Goal: Task Accomplishment & Management: Manage account settings

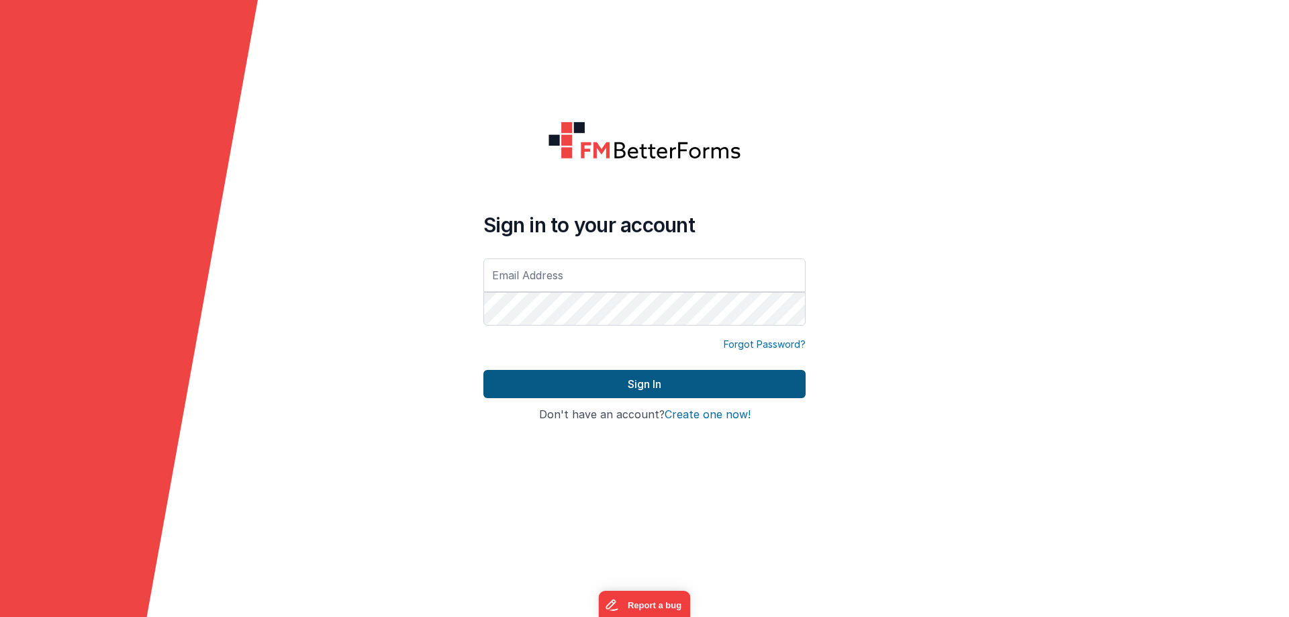
type input "[EMAIL_ADDRESS][DOMAIN_NAME]"
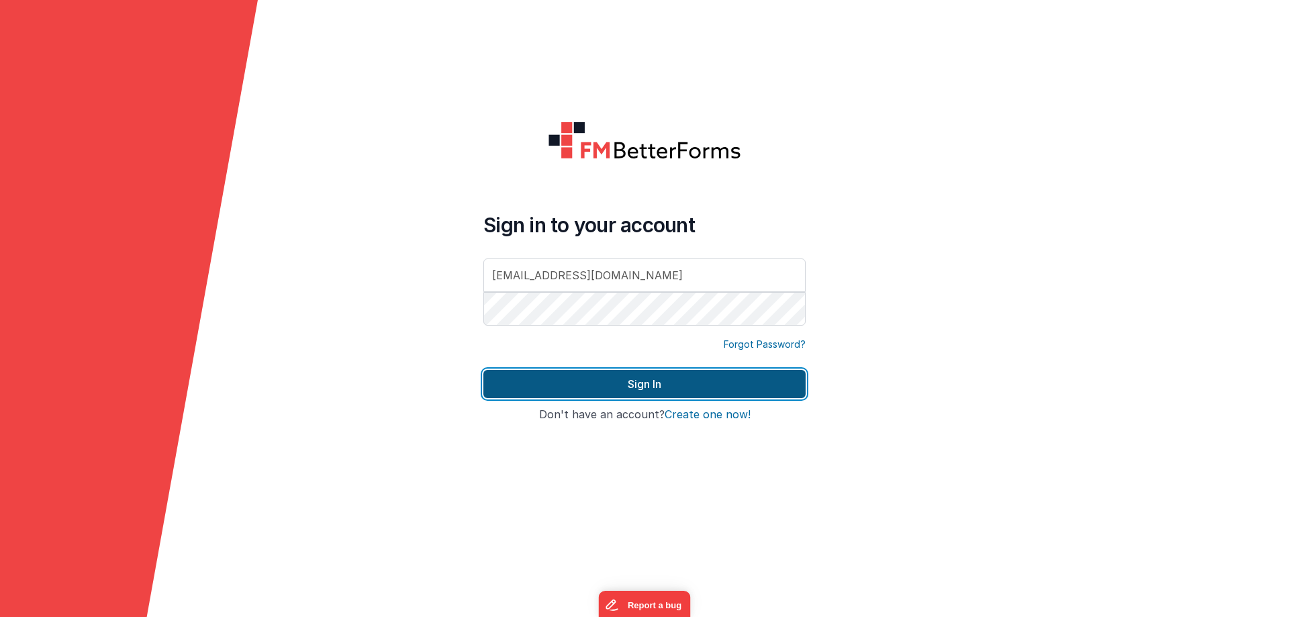
click at [584, 382] on button "Sign In" at bounding box center [645, 384] width 322 height 28
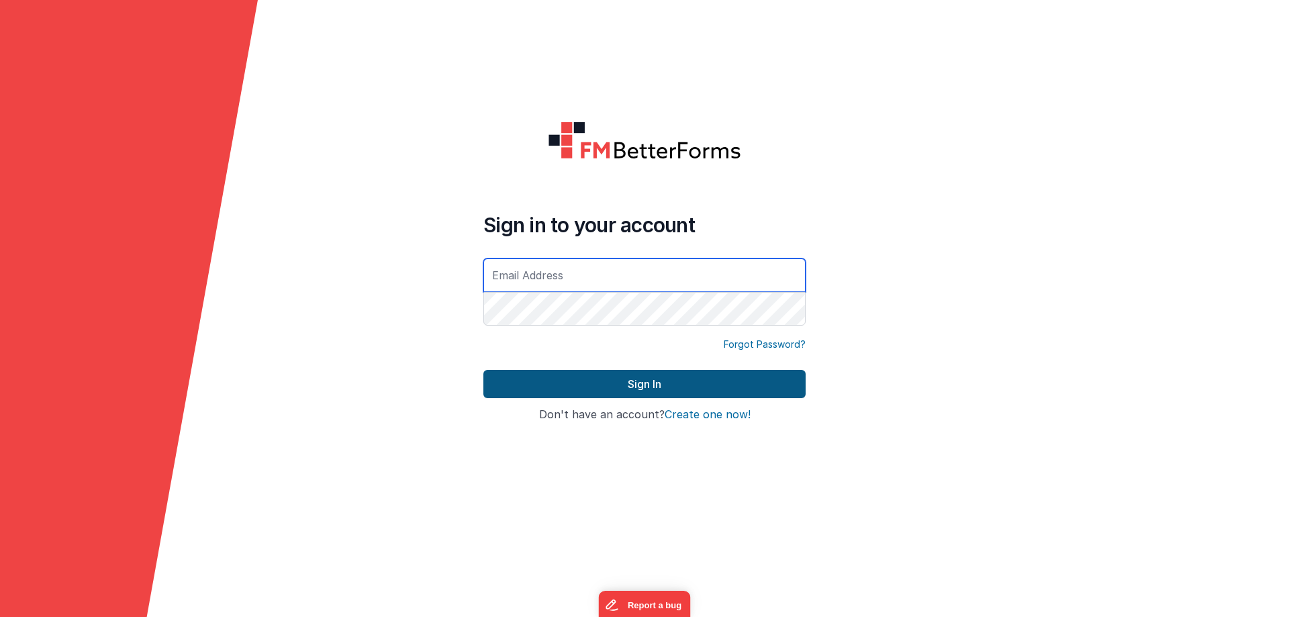
type input "[EMAIL_ADDRESS][DOMAIN_NAME]"
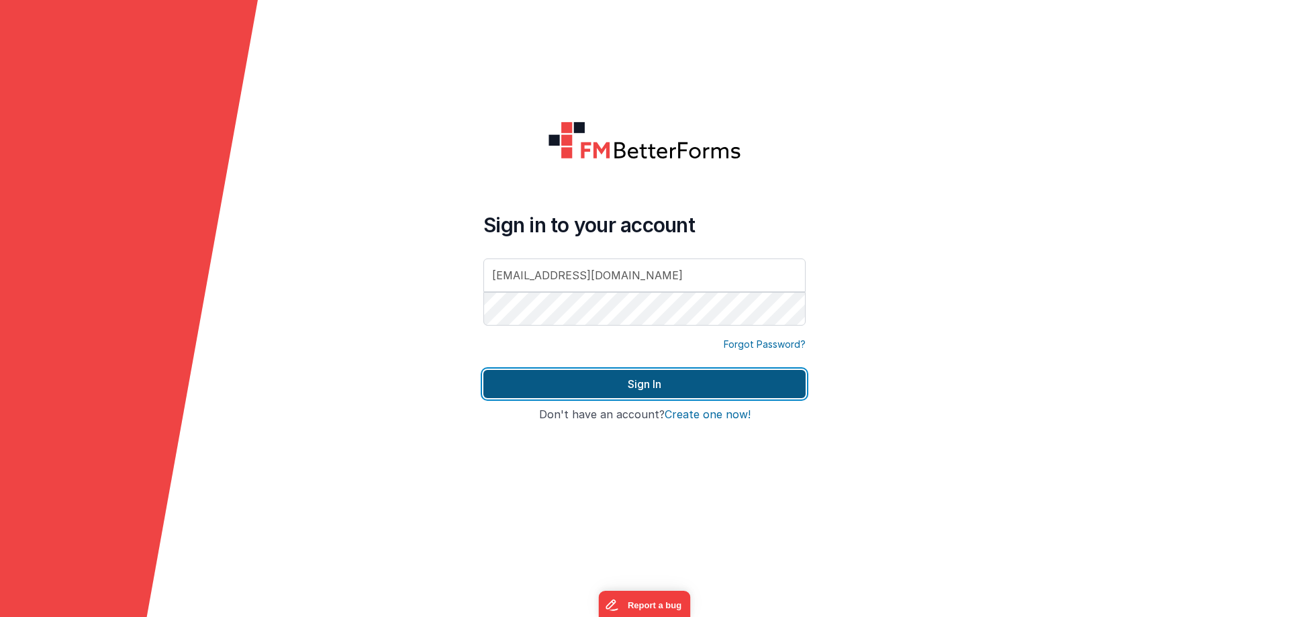
click at [643, 383] on button "Sign In" at bounding box center [645, 384] width 322 height 28
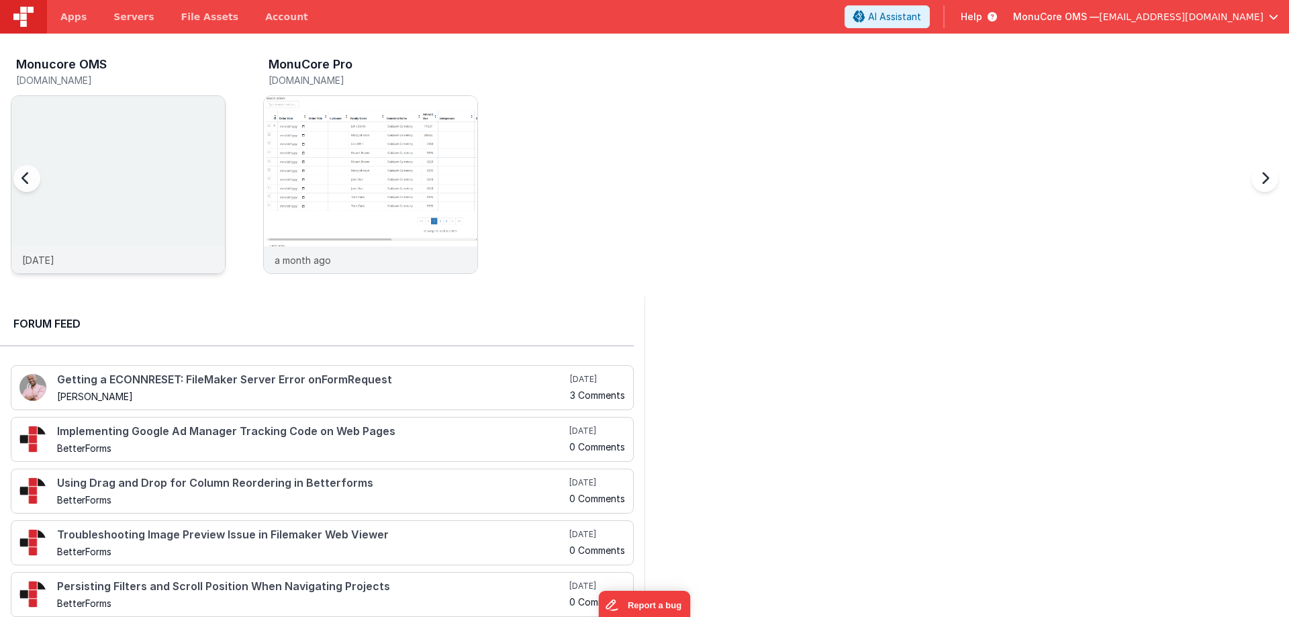
click at [104, 128] on img at bounding box center [118, 203] width 214 height 214
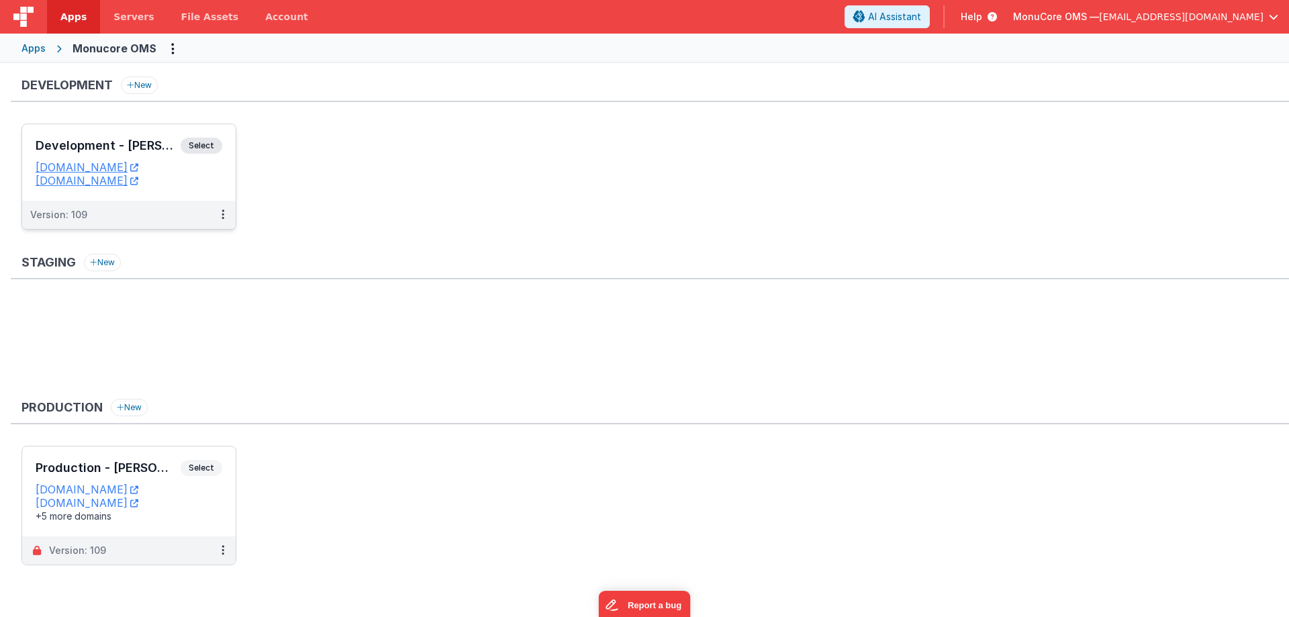
click at [95, 136] on div "Development - [PERSON_NAME] Select URLs [DOMAIN_NAME] [DOMAIN_NAME]" at bounding box center [129, 162] width 214 height 77
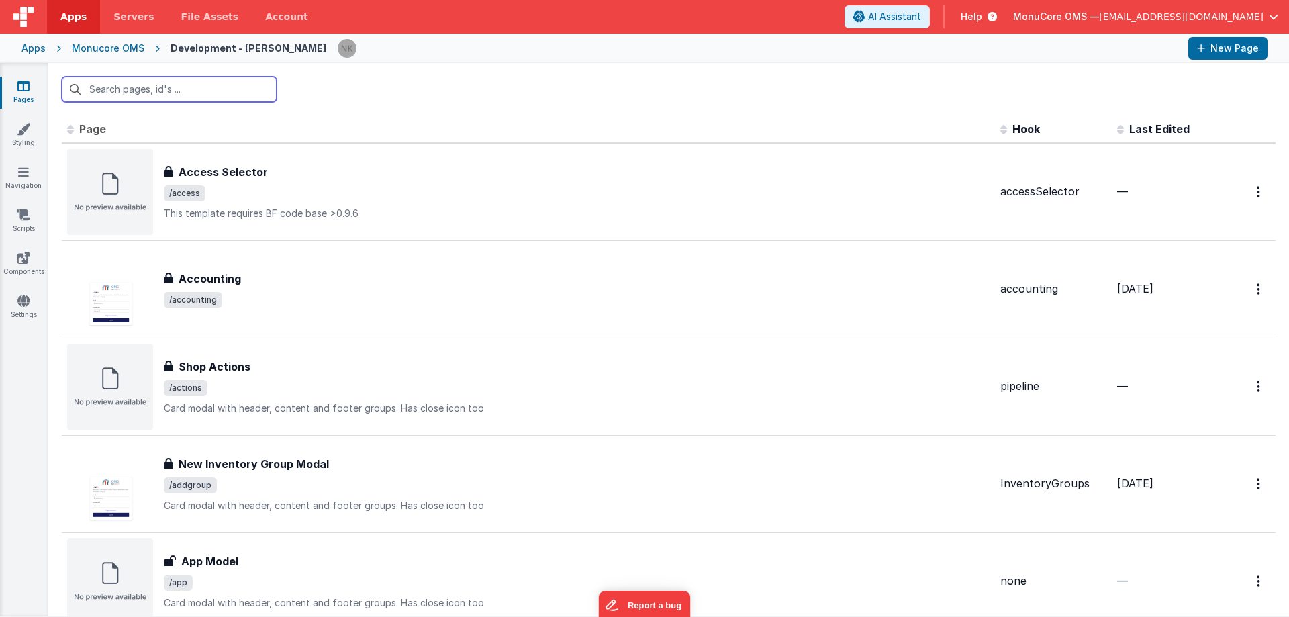
click at [169, 83] on input "text" at bounding box center [169, 90] width 215 height 26
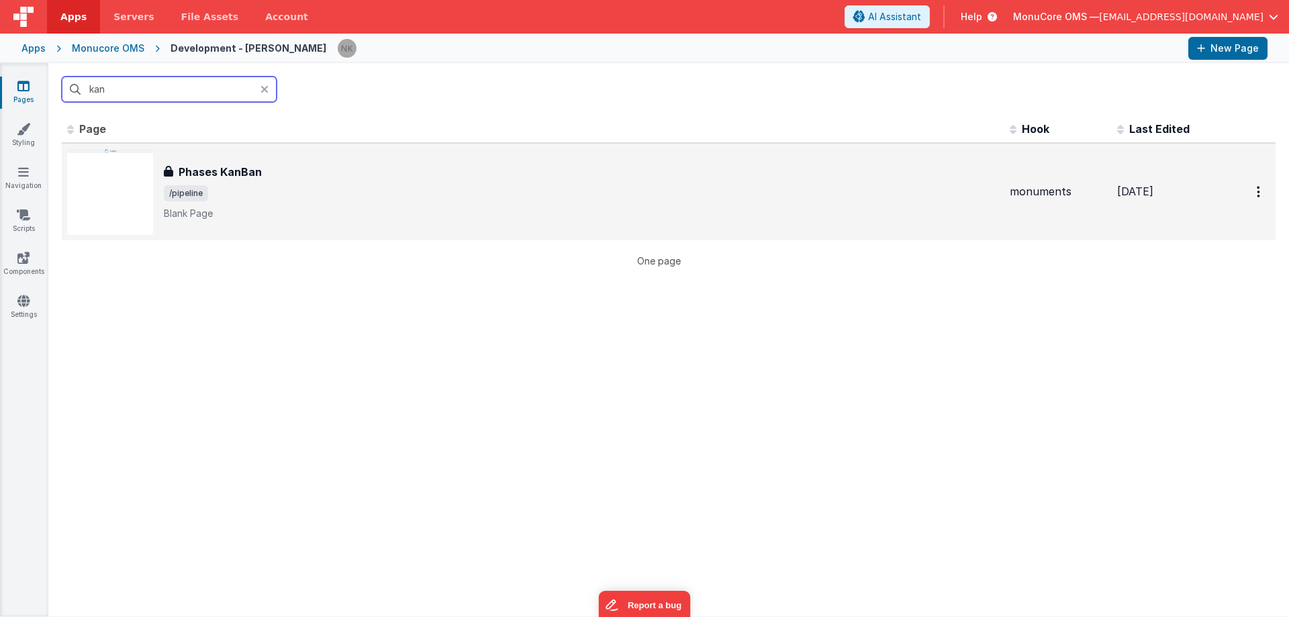
type input "kan"
click at [246, 175] on h3 "Phases KanBan" at bounding box center [220, 172] width 83 height 16
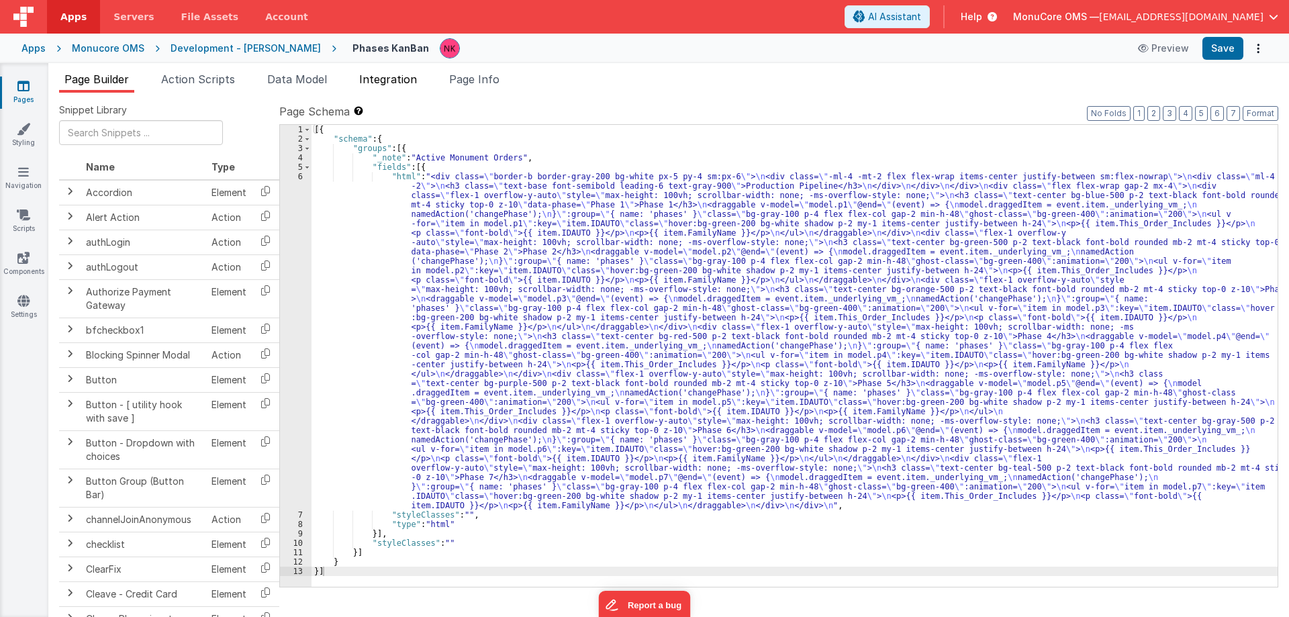
click at [416, 85] on span "Integration" at bounding box center [388, 79] width 58 height 13
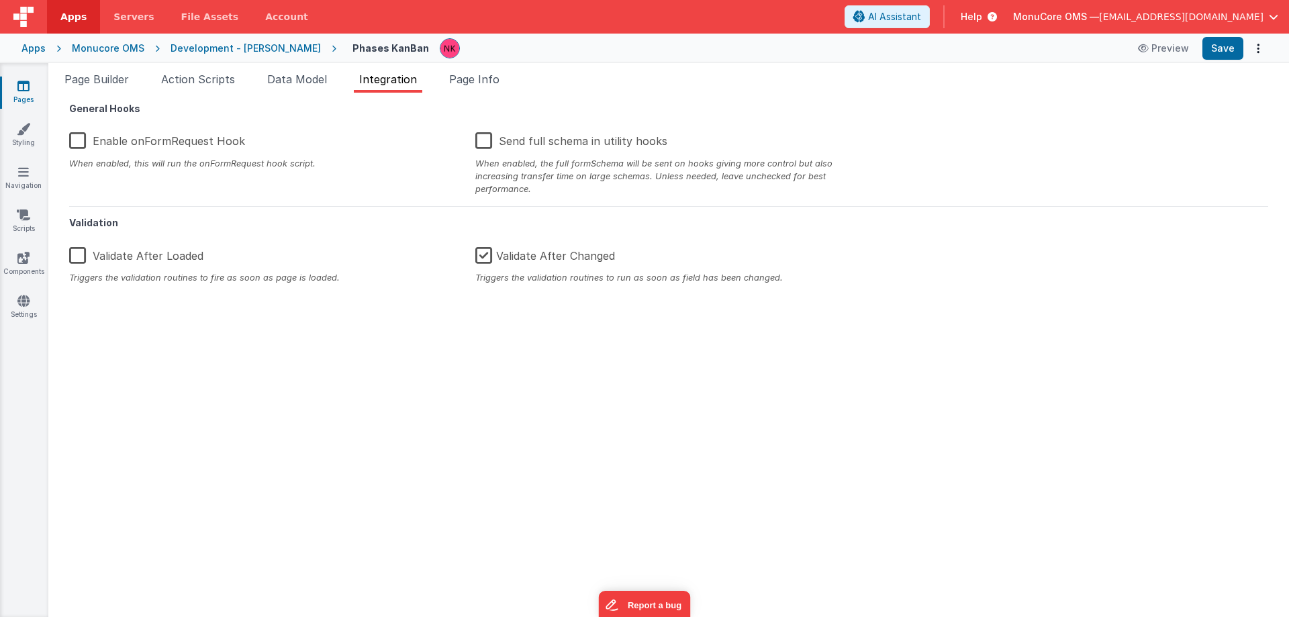
click at [478, 68] on div "Page Builder Action Scripts Data Model Integration Page Info Snippet Library Na…" at bounding box center [668, 340] width 1241 height 554
click at [481, 77] on span "Page Info" at bounding box center [474, 79] width 50 height 13
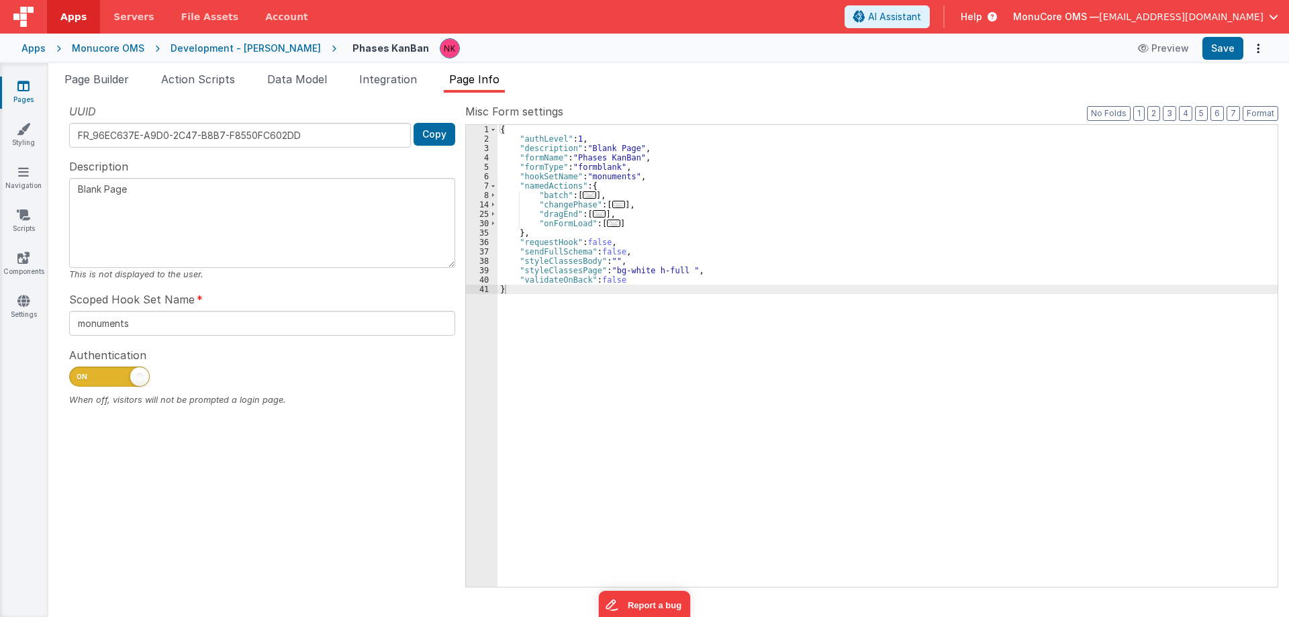
click at [514, 216] on div "{ "authLevel" : 1 , "description" : "Blank Page" , "formName" : "Phases KanBan"…" at bounding box center [888, 365] width 780 height 481
click at [494, 216] on span at bounding box center [493, 214] width 7 height 9
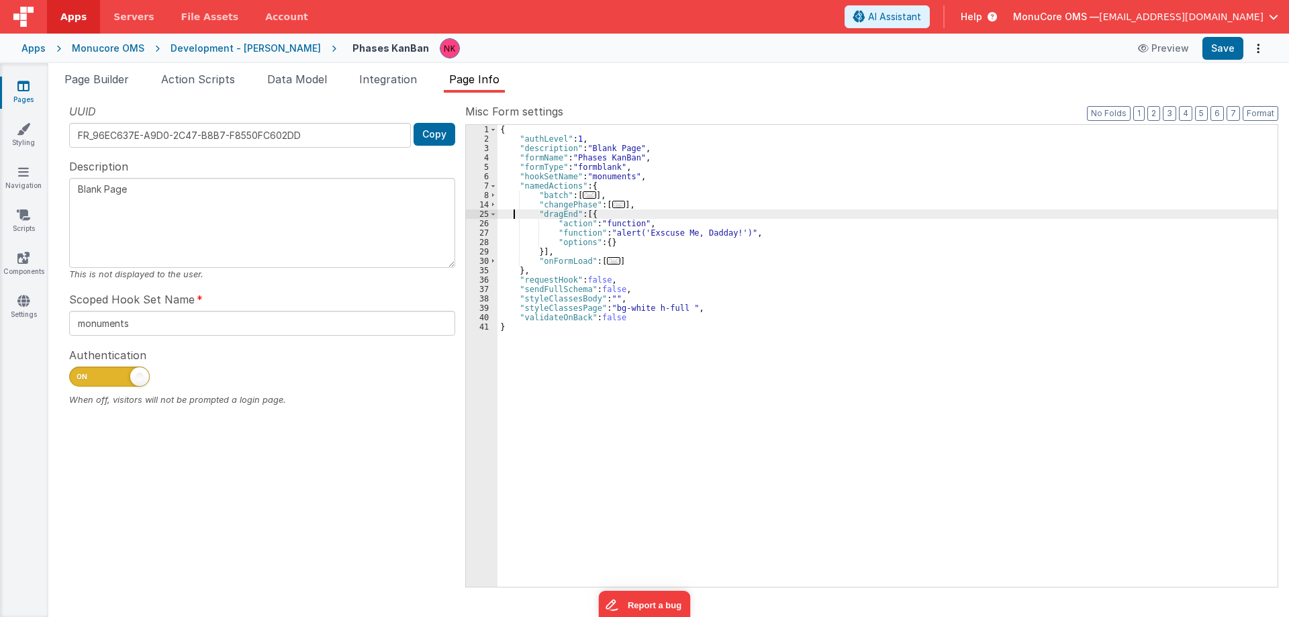
click at [506, 204] on div "{ "authLevel" : 1 , "description" : "Blank Page" , "formName" : "Phases KanBan"…" at bounding box center [888, 365] width 780 height 481
click at [492, 205] on span at bounding box center [493, 204] width 7 height 9
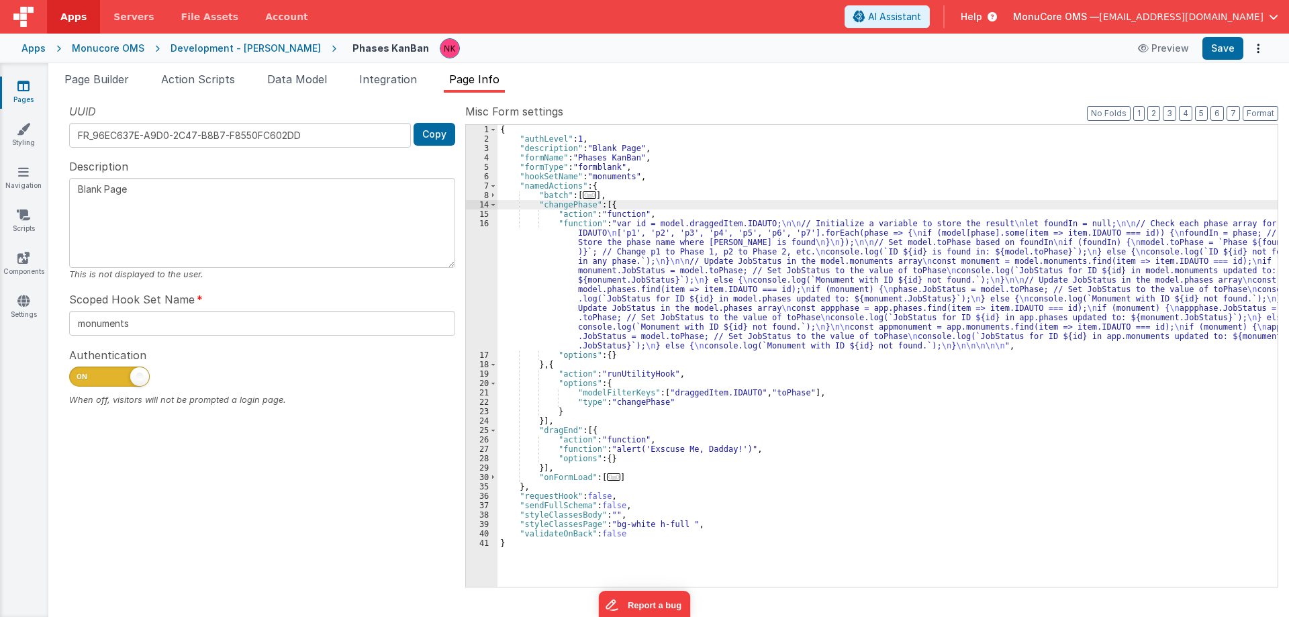
click at [539, 250] on div "{ "authLevel" : 1 , "description" : "Blank Page" , "formName" : "Phases KanBan"…" at bounding box center [888, 365] width 780 height 481
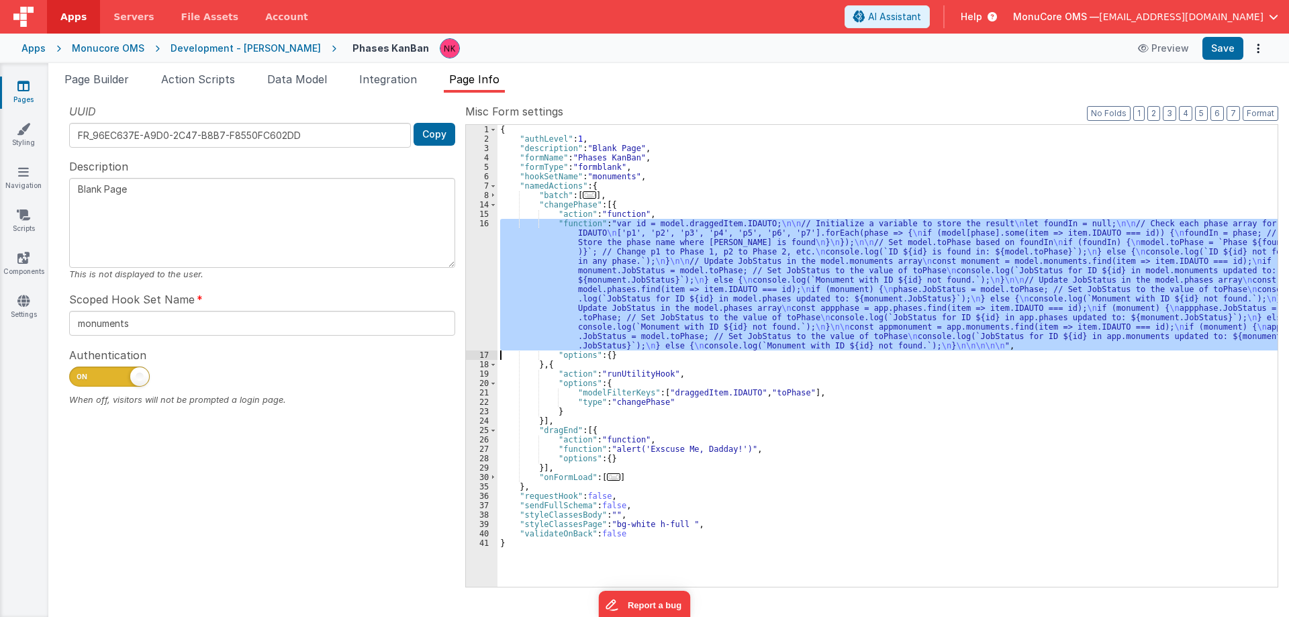
click at [475, 252] on div "16" at bounding box center [482, 285] width 32 height 132
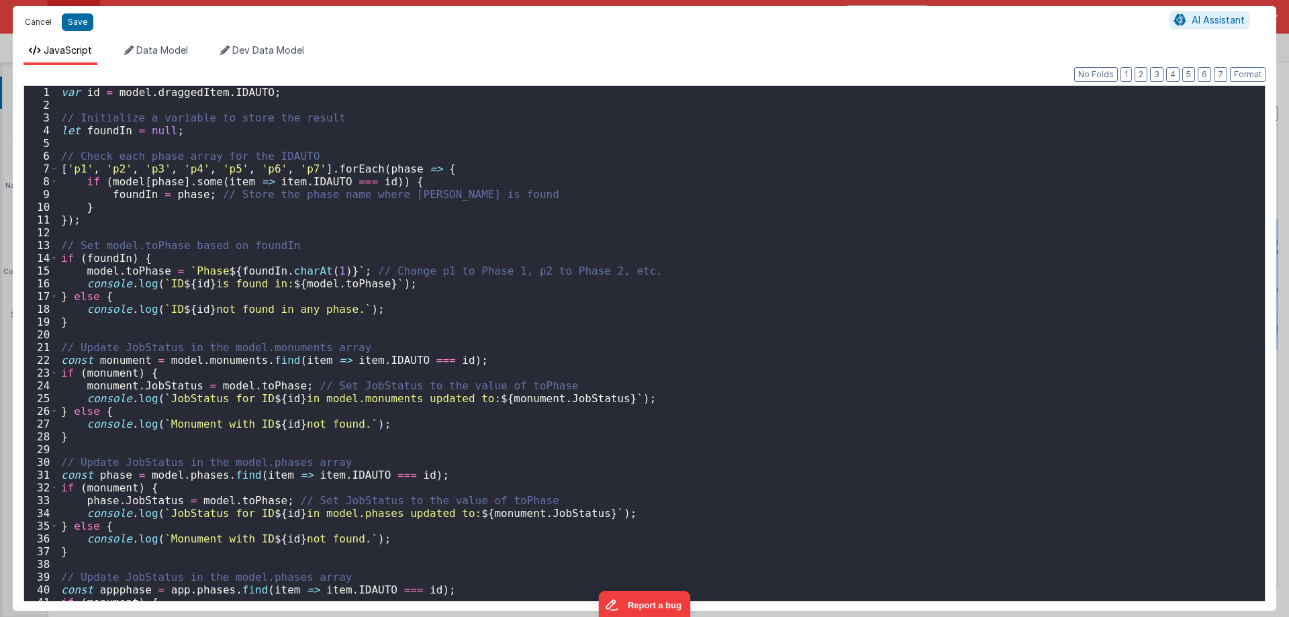
click at [42, 26] on button "Cancel" at bounding box center [38, 22] width 40 height 19
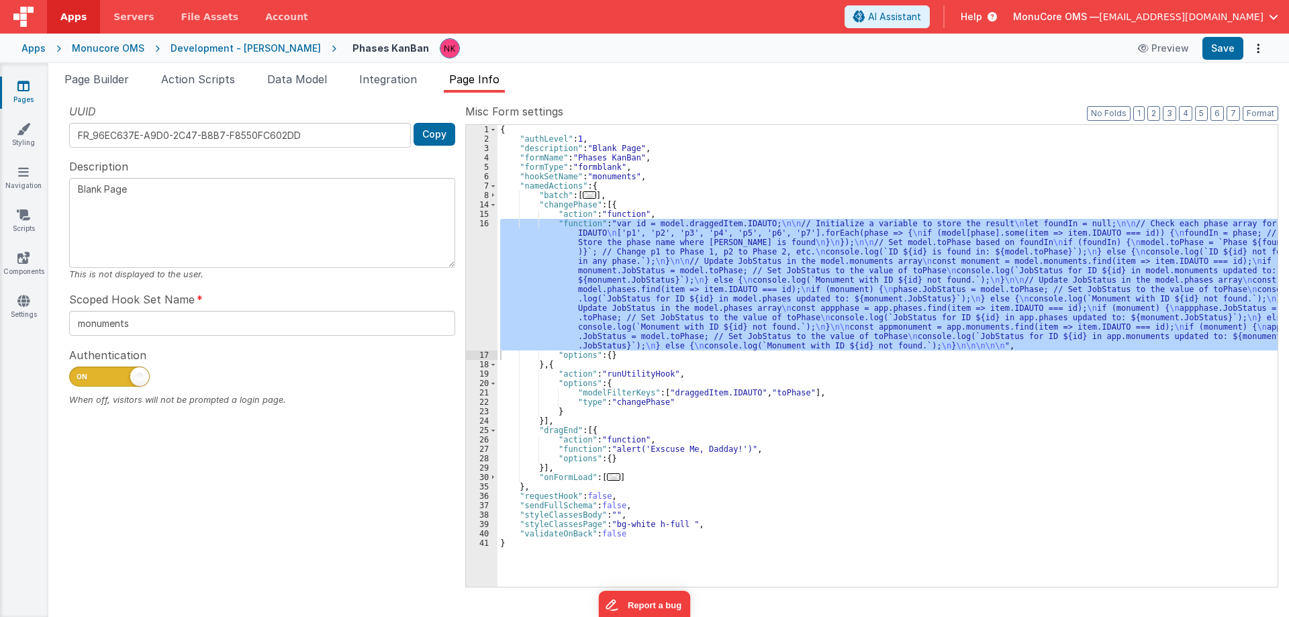
click at [640, 398] on div "{ "authLevel" : 1 , "description" : "Blank Page" , "formName" : "Phases KanBan"…" at bounding box center [888, 365] width 780 height 481
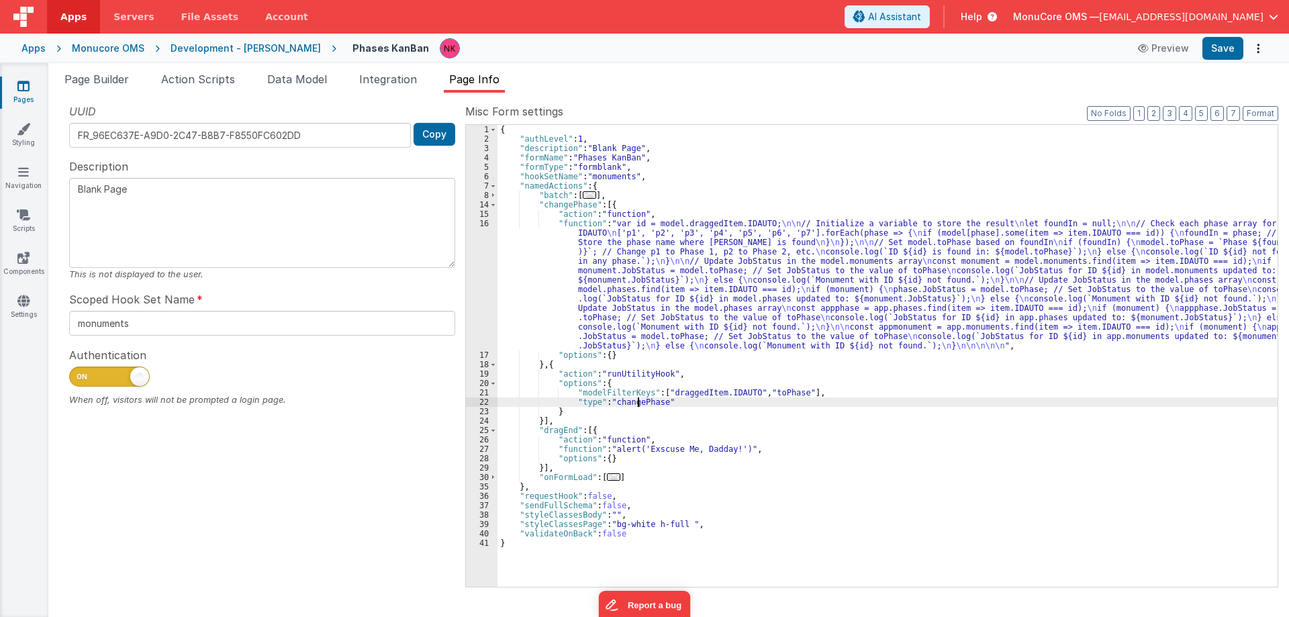
click at [640, 398] on div "{ "authLevel" : 1 , "description" : "Blank Page" , "formName" : "Phases KanBan"…" at bounding box center [888, 365] width 780 height 481
click at [698, 436] on div "{ "authLevel" : 1 , "description" : "Blank Page" , "formName" : "Phases KanBan"…" at bounding box center [888, 365] width 780 height 481
click at [704, 422] on div "{ "authLevel" : 1 , "description" : "Blank Page" , "formName" : "Phases KanBan"…" at bounding box center [888, 365] width 780 height 481
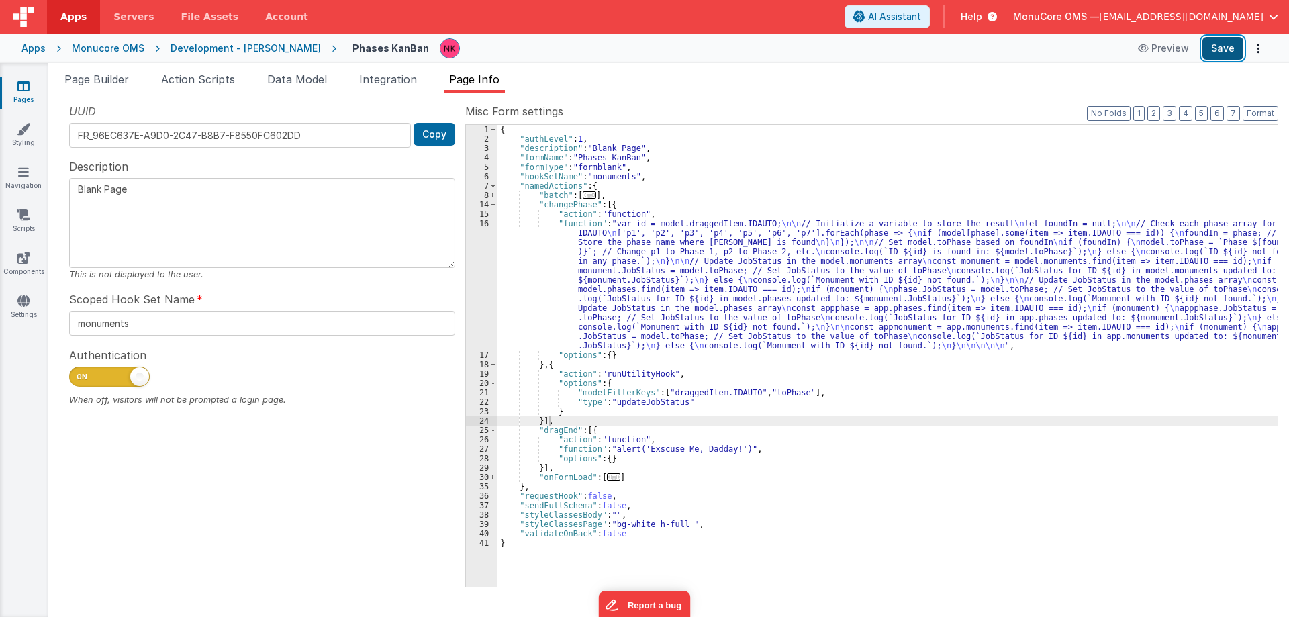
click at [1220, 48] on button "Save" at bounding box center [1223, 48] width 41 height 23
click at [35, 47] on div "Apps" at bounding box center [33, 48] width 24 height 13
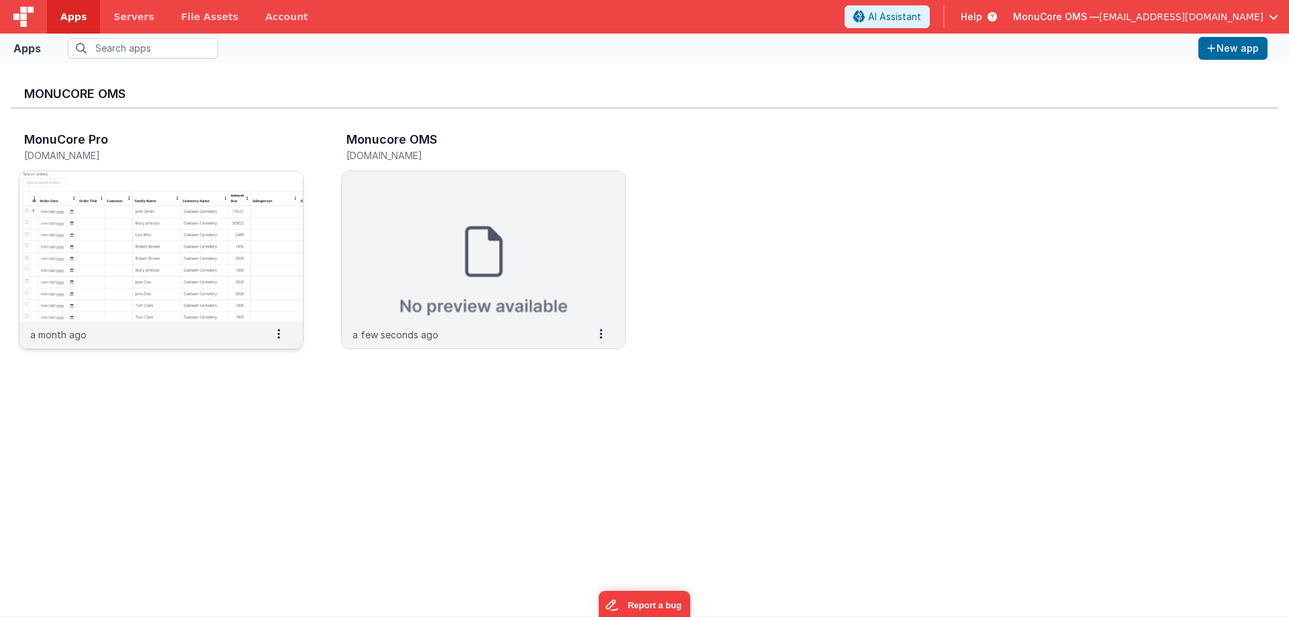
click at [214, 177] on img at bounding box center [160, 246] width 283 height 150
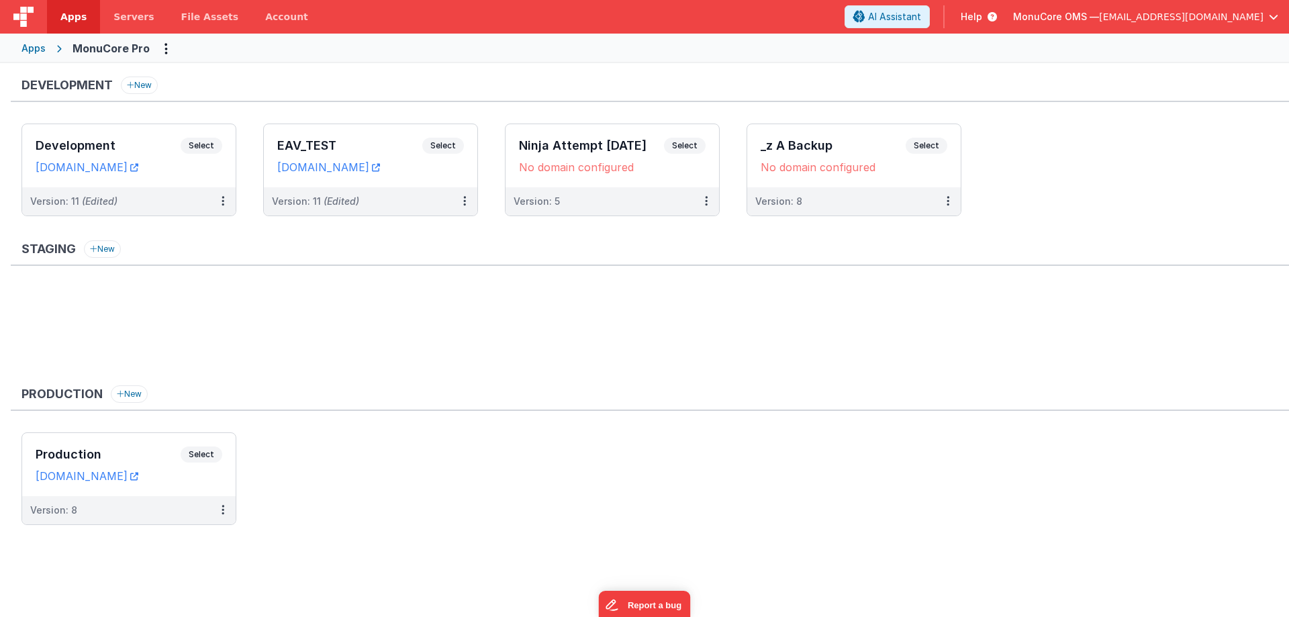
drag, startPoint x: 135, startPoint y: 442, endPoint x: 154, endPoint y: 353, distance: 90.6
click at [149, 384] on div "Development New Development Select URLs [DOMAIN_NAME] Version: 11 (Edited) EAV_…" at bounding box center [650, 308] width 1279 height 462
click at [41, 44] on div "Apps" at bounding box center [33, 48] width 24 height 13
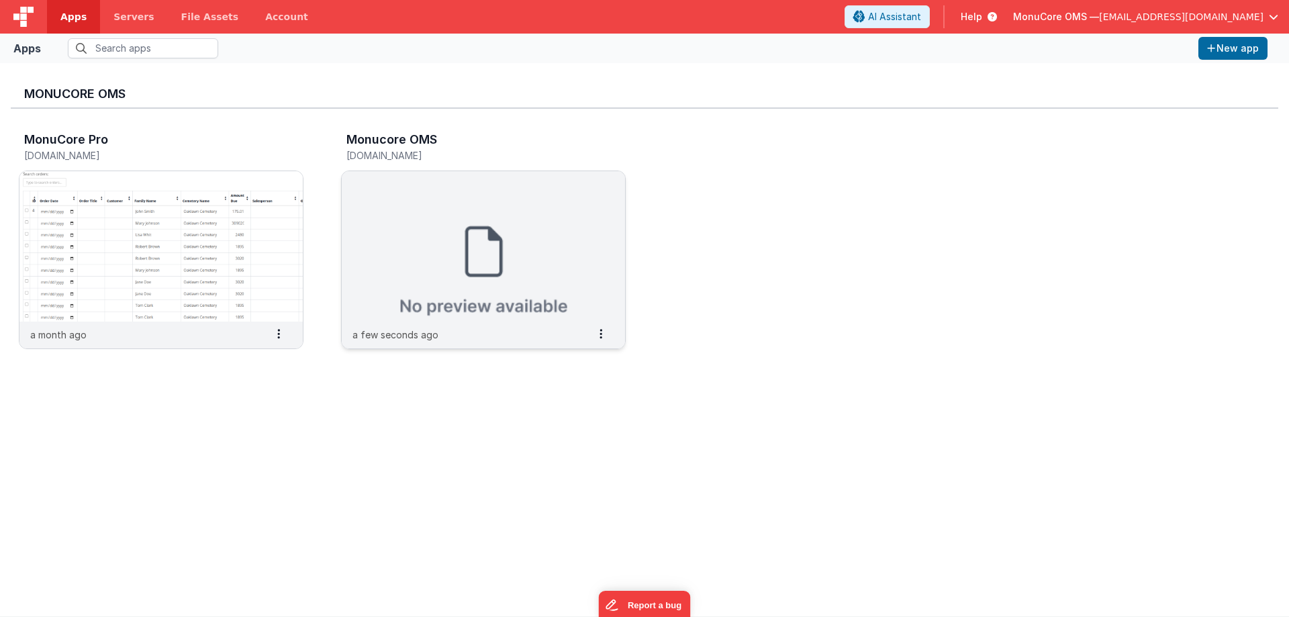
click at [480, 218] on img at bounding box center [483, 246] width 283 height 150
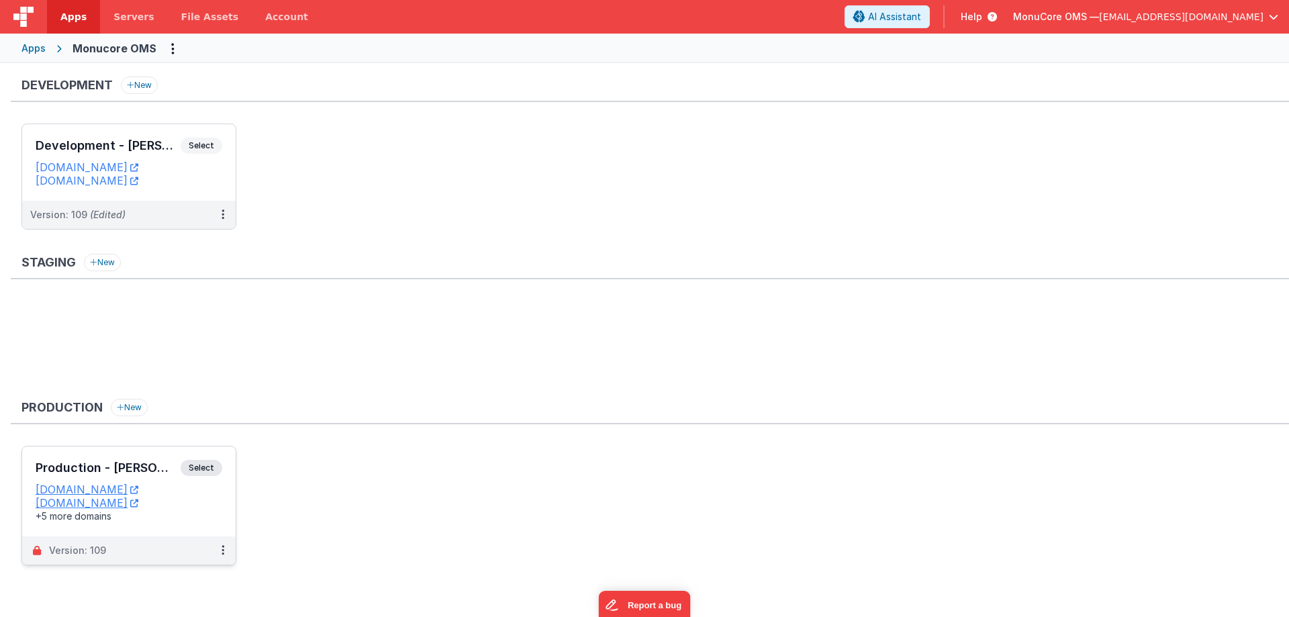
click at [140, 474] on h3 "Production - [PERSON_NAME]" at bounding box center [108, 467] width 145 height 13
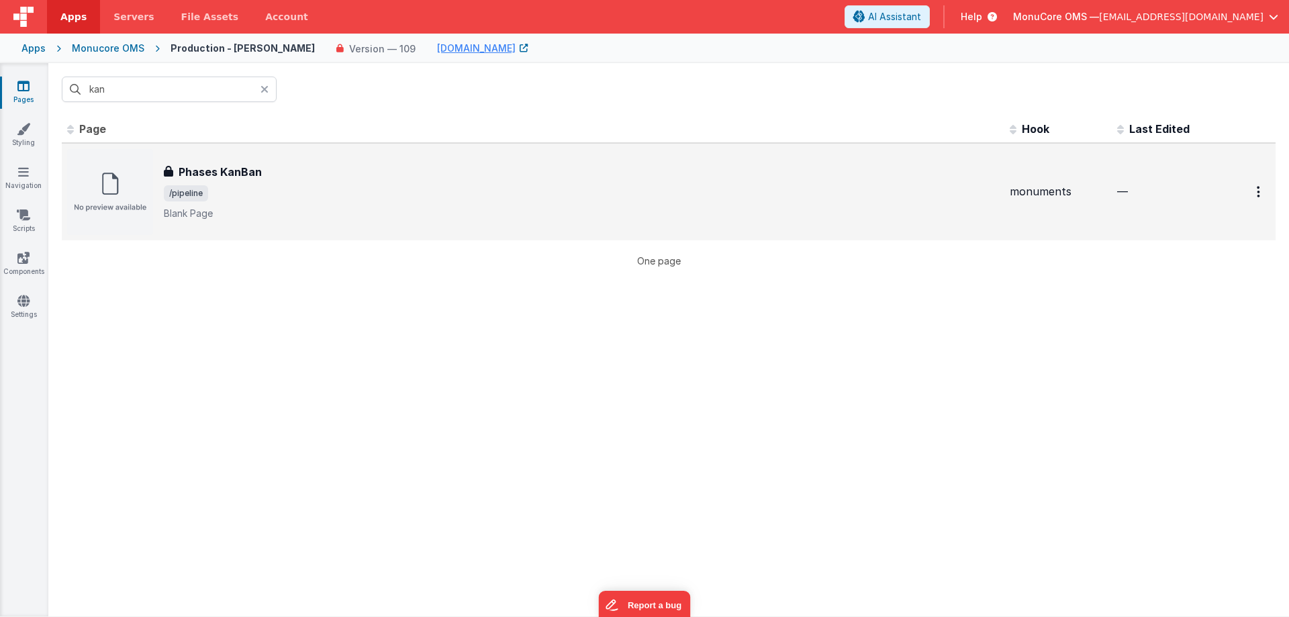
click at [325, 193] on span "/pipeline" at bounding box center [581, 193] width 835 height 16
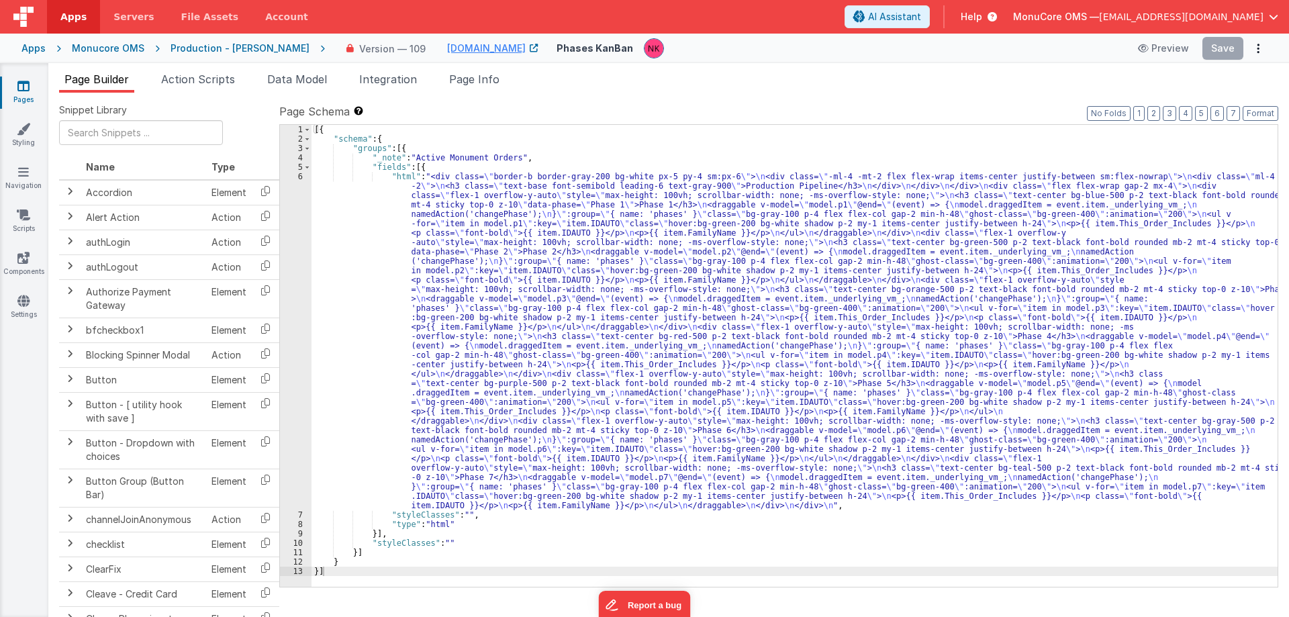
click at [88, 48] on div "Monucore OMS" at bounding box center [108, 48] width 73 height 13
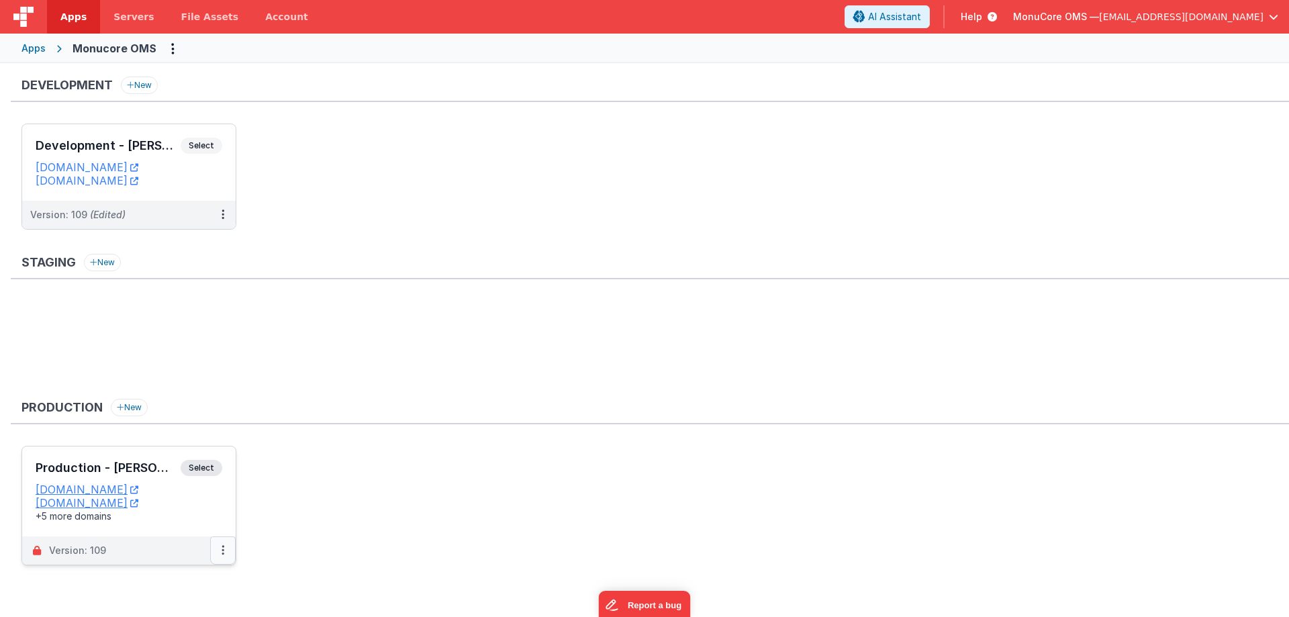
click at [218, 550] on button at bounding box center [223, 551] width 26 height 28
click at [204, 453] on link "Edit" at bounding box center [177, 452] width 118 height 24
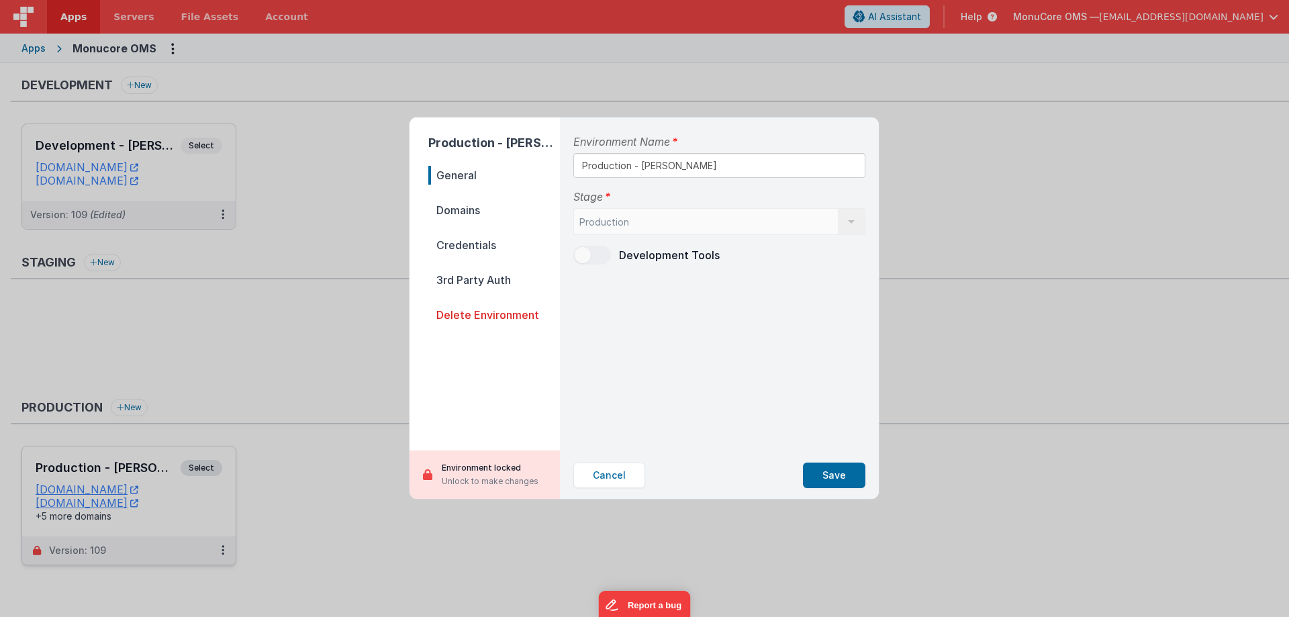
click at [494, 479] on p "Unlock to make changes" at bounding box center [490, 481] width 97 height 13
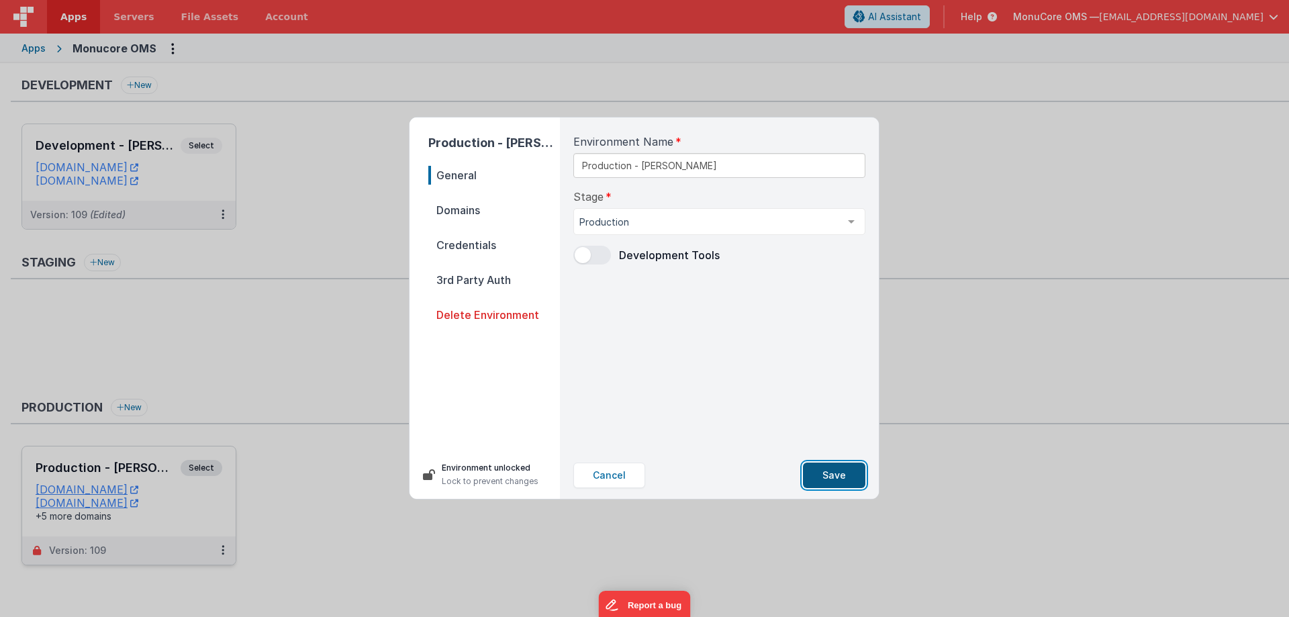
click at [843, 478] on button "Save" at bounding box center [834, 476] width 62 height 26
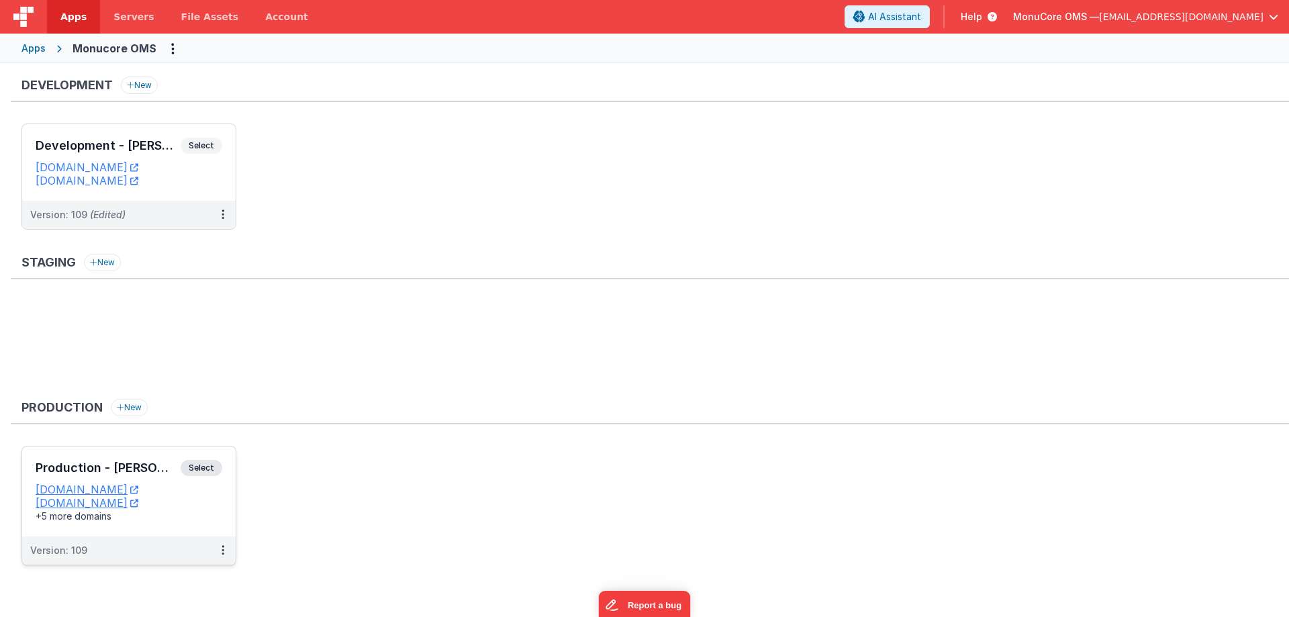
click at [185, 506] on dd "[DOMAIN_NAME]" at bounding box center [129, 502] width 187 height 13
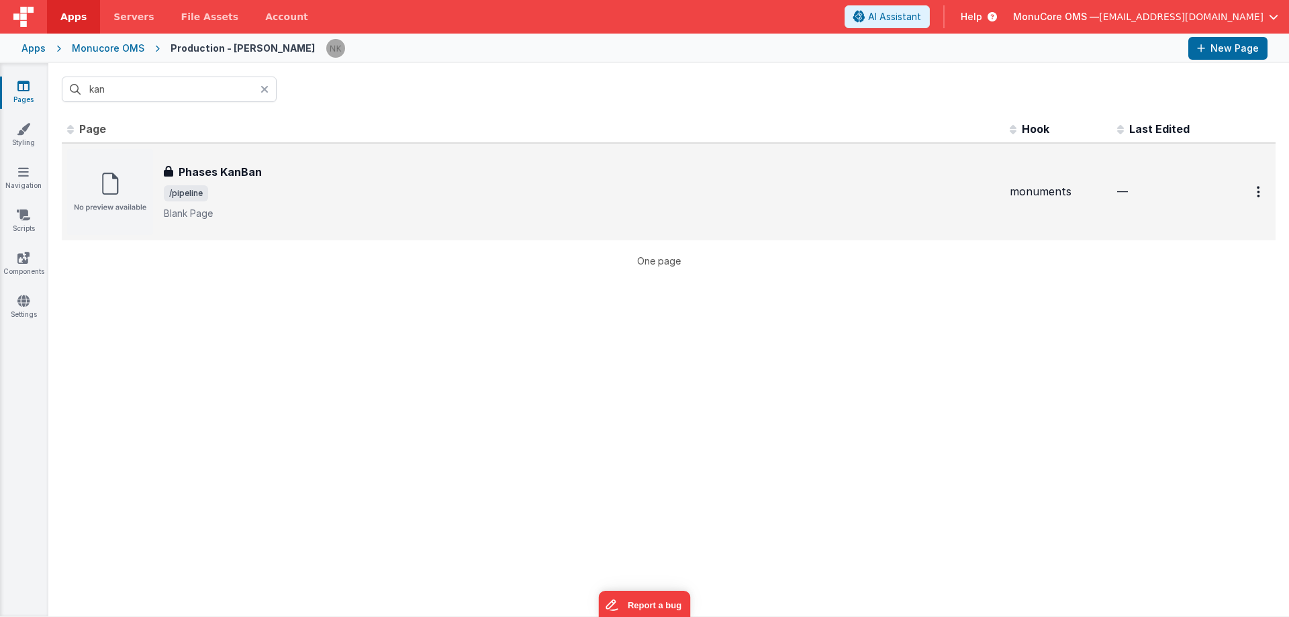
click at [254, 212] on p "Blank Page" at bounding box center [581, 213] width 835 height 13
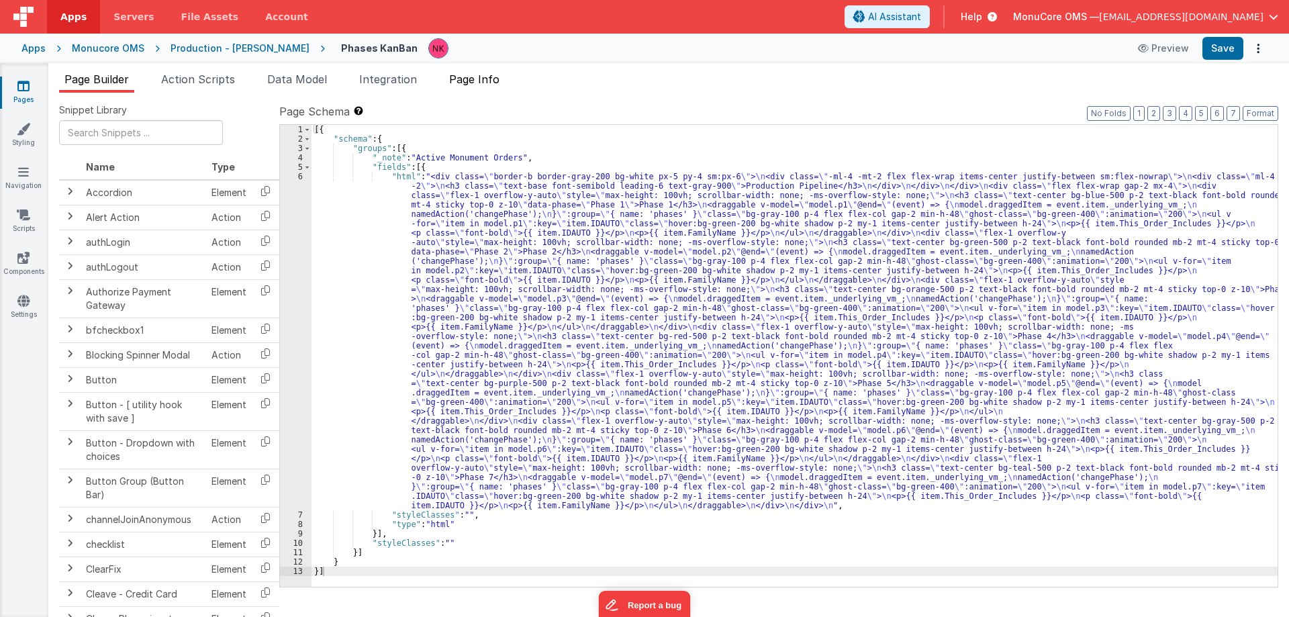
click at [475, 85] on span "Page Info" at bounding box center [474, 79] width 50 height 13
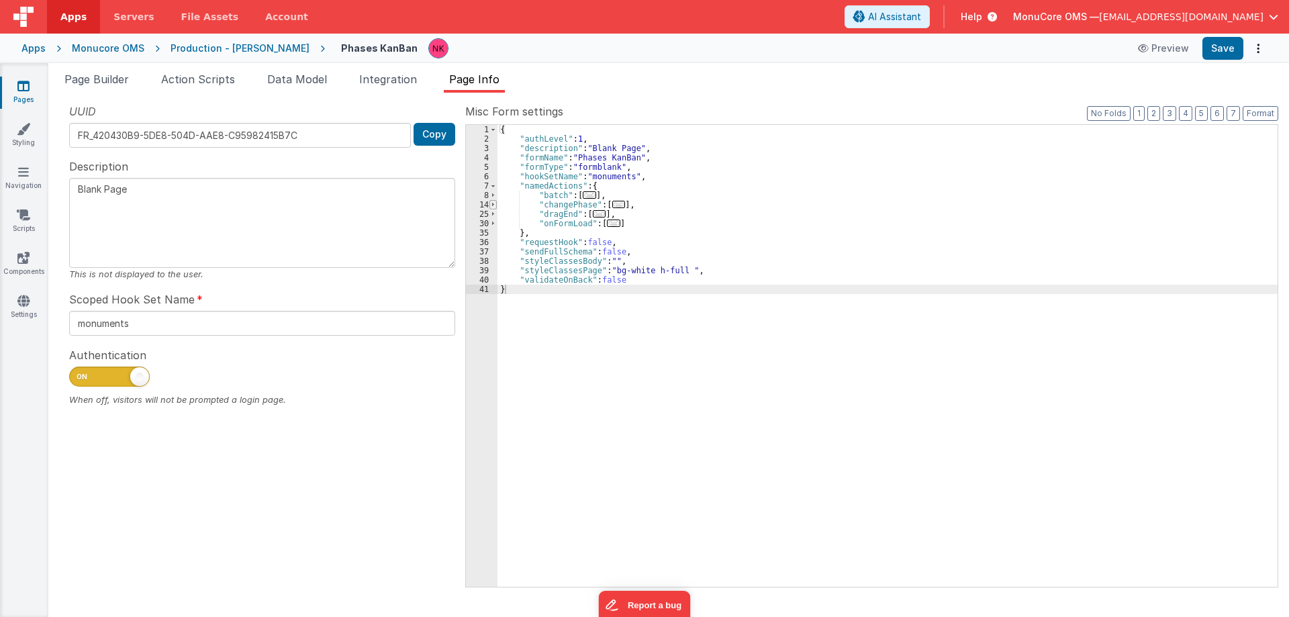
click at [490, 203] on span at bounding box center [493, 204] width 7 height 9
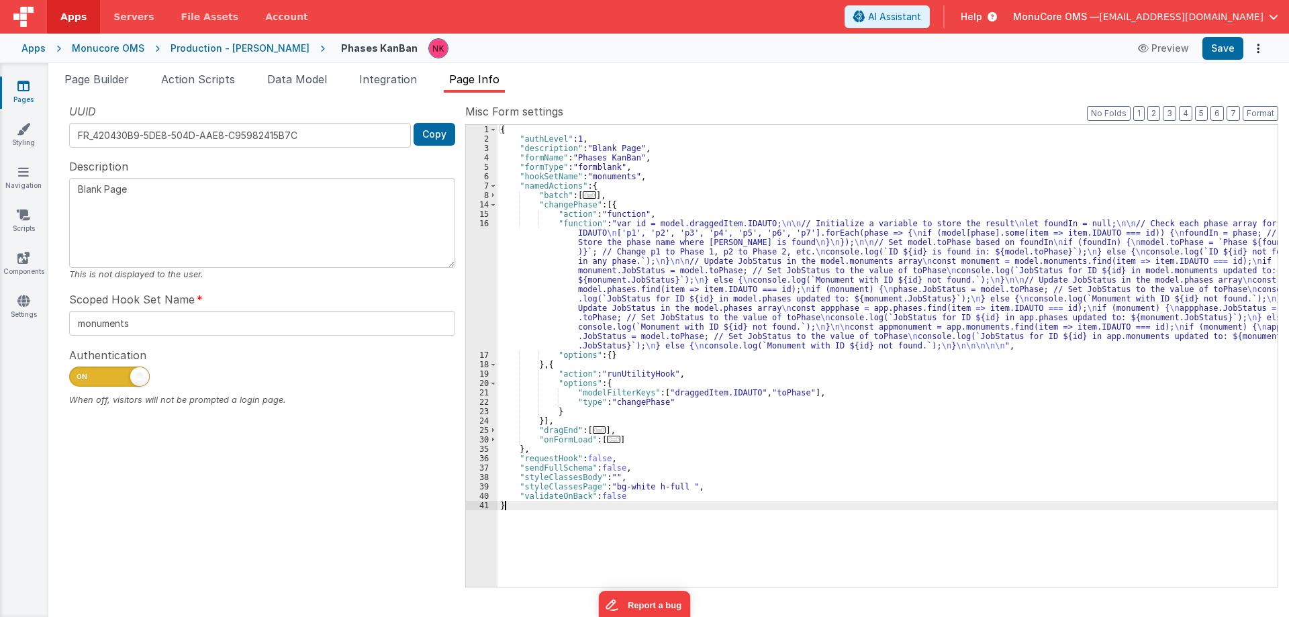
click at [635, 402] on div "{ "authLevel" : 1 , "description" : "Blank Page" , "formName" : "Phases KanBan"…" at bounding box center [888, 365] width 780 height 481
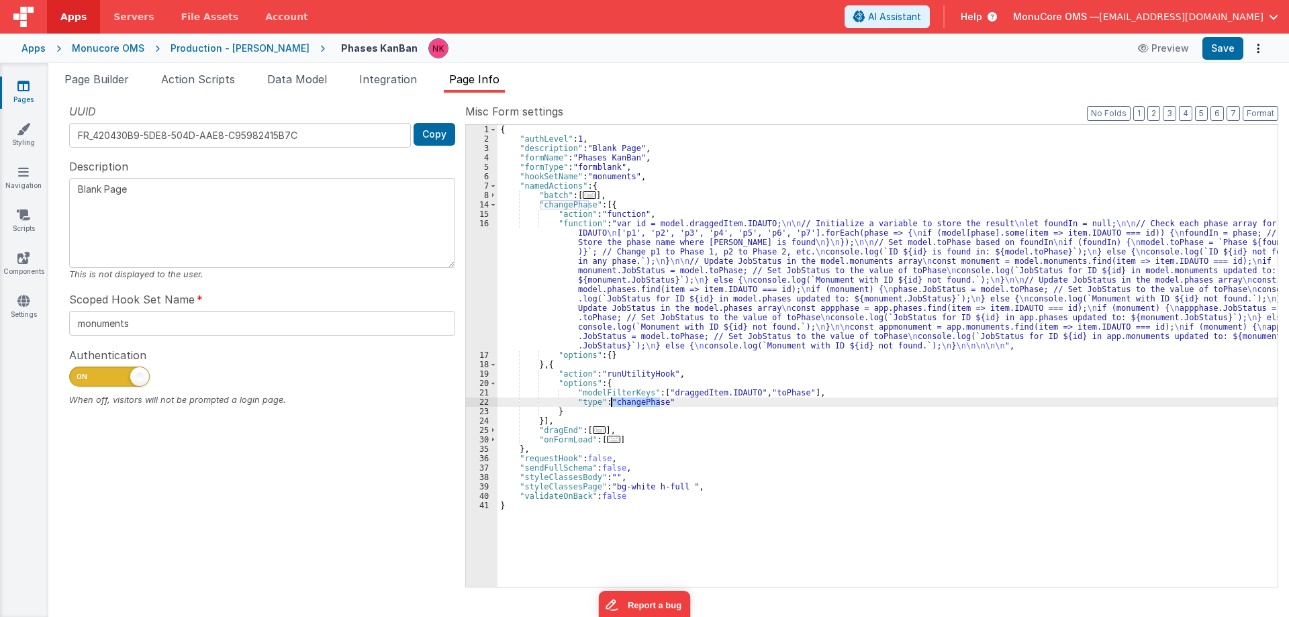
click at [635, 402] on div "{ "authLevel" : 1 , "description" : "Blank Page" , "formName" : "Phases KanBan"…" at bounding box center [888, 365] width 780 height 481
click at [1223, 49] on button "Save" at bounding box center [1223, 48] width 41 height 23
click at [1009, 94] on div "Snippet Library Name Type Accordion Element Alert Action Action authLogin Actio…" at bounding box center [668, 355] width 1241 height 524
click at [87, 52] on div "Monucore OMS" at bounding box center [108, 48] width 73 height 13
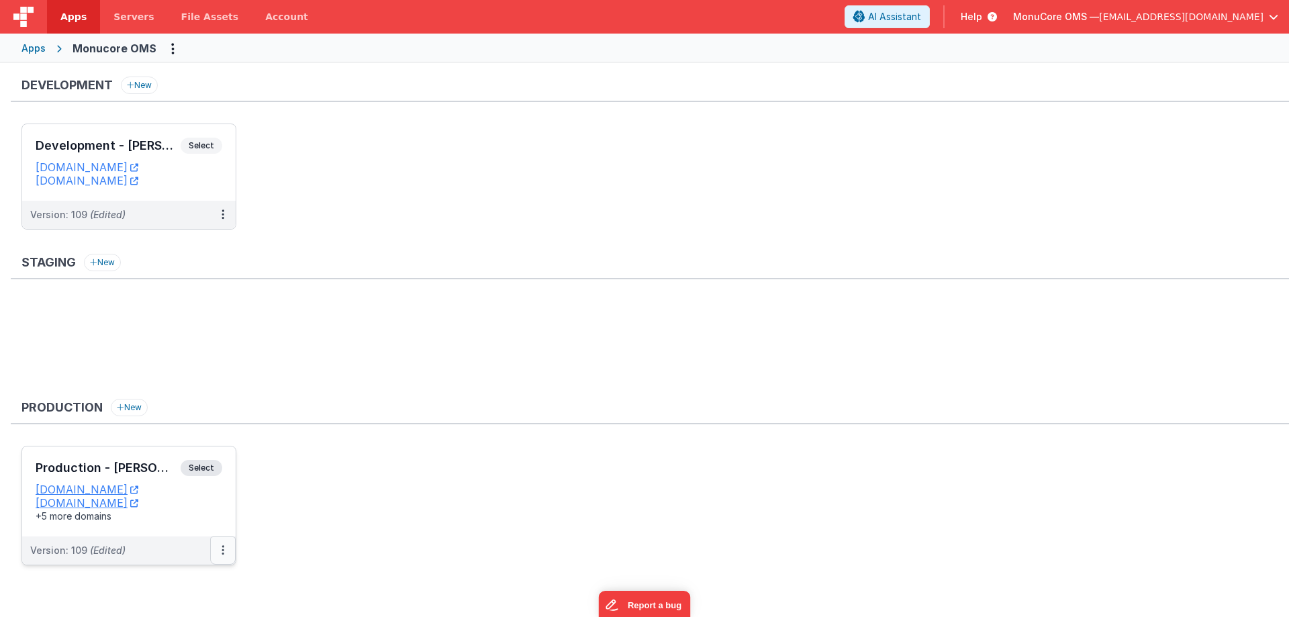
click at [218, 545] on button at bounding box center [223, 551] width 26 height 28
click at [201, 451] on link "Edit" at bounding box center [177, 452] width 118 height 24
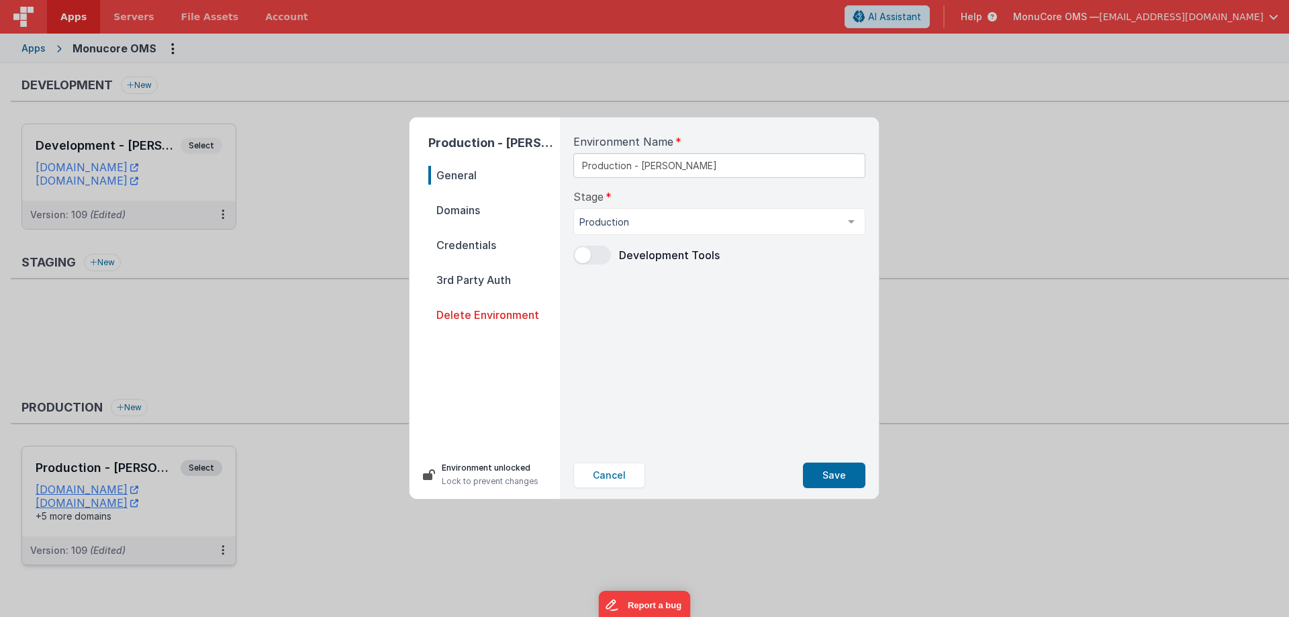
click at [477, 475] on p "Lock to prevent changes" at bounding box center [490, 481] width 97 height 13
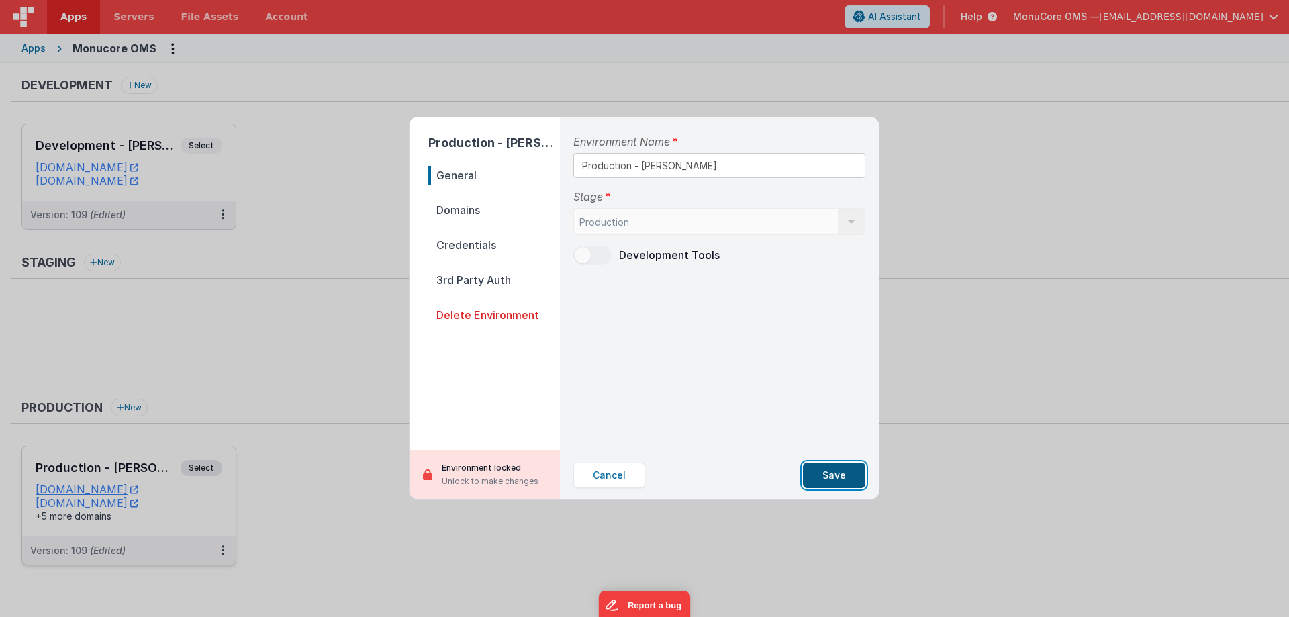
click at [815, 479] on button "Save" at bounding box center [834, 476] width 62 height 26
